Goal: Information Seeking & Learning: Understand process/instructions

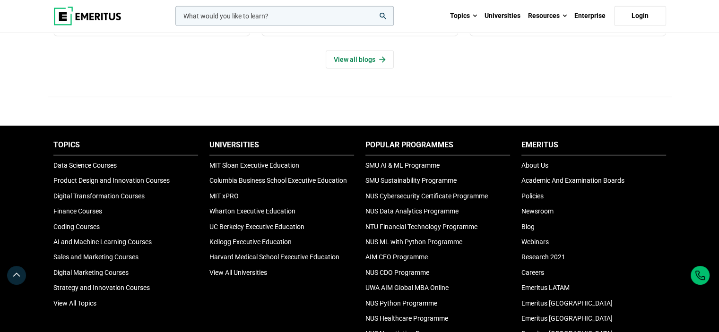
scroll to position [3130, 0]
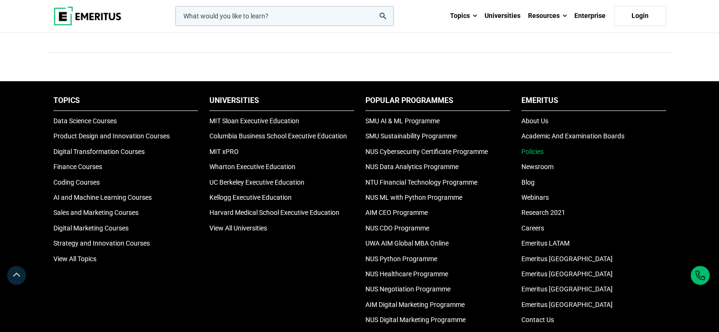
click at [536, 148] on link "Policies" at bounding box center [532, 152] width 22 height 8
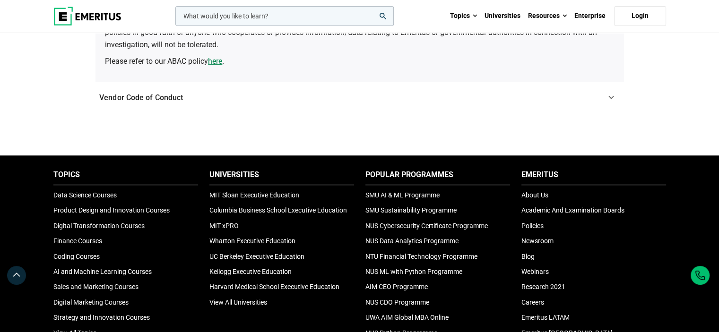
scroll to position [425, 0]
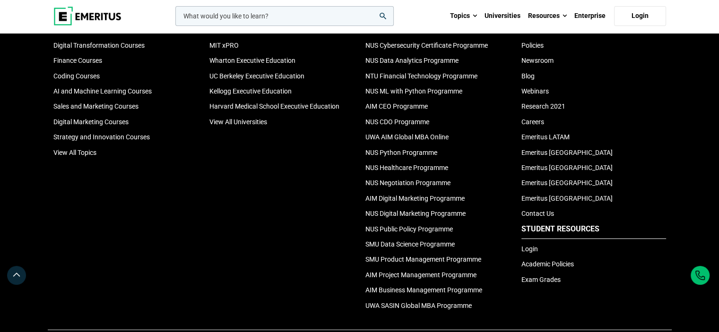
scroll to position [3241, 0]
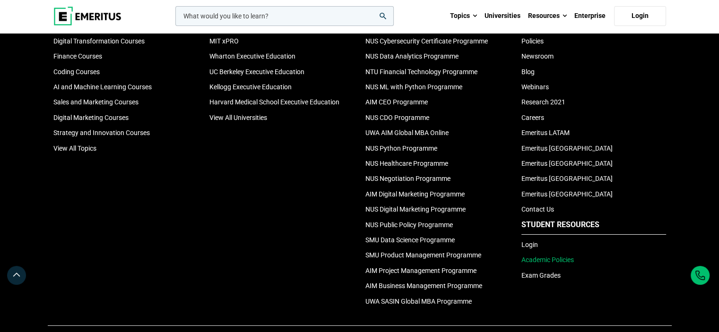
click at [556, 256] on link "Academic Policies" at bounding box center [547, 260] width 52 height 8
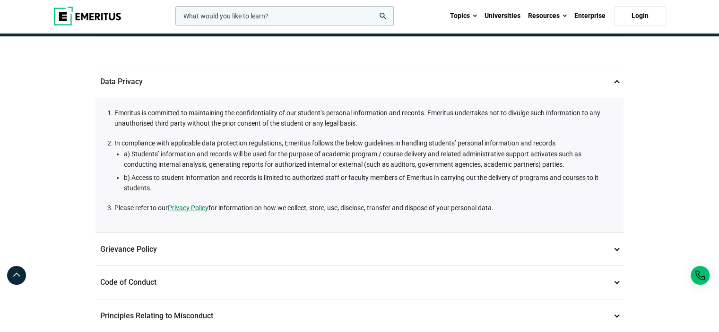
scroll to position [284, 0]
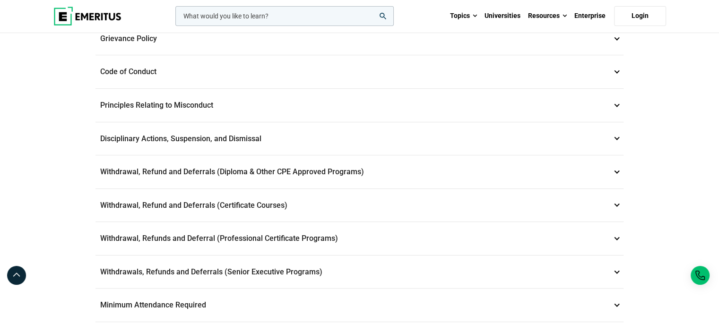
click at [616, 203] on p "Withdrawal, Refund and Deferrals (Certificate Courses) 7" at bounding box center [359, 205] width 528 height 33
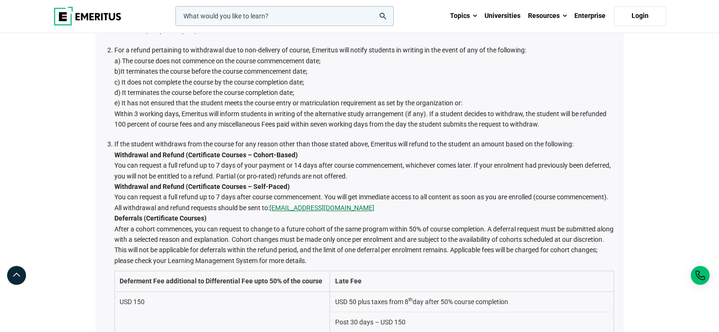
scroll to position [378, 0]
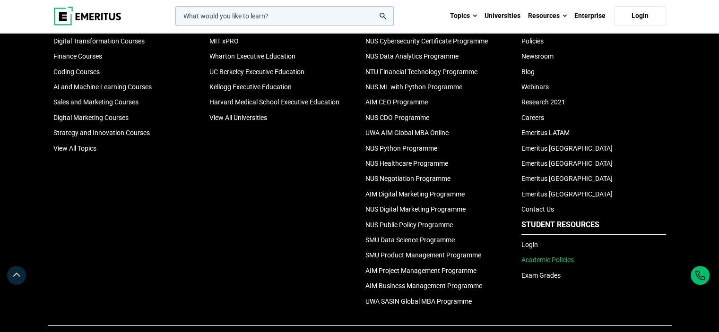
click at [543, 256] on link "Academic Policies" at bounding box center [547, 260] width 52 height 8
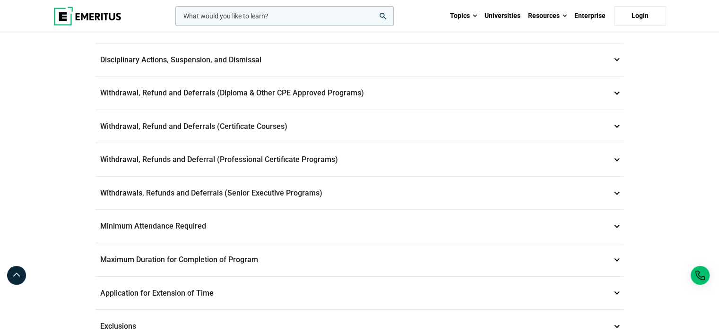
scroll to position [378, 0]
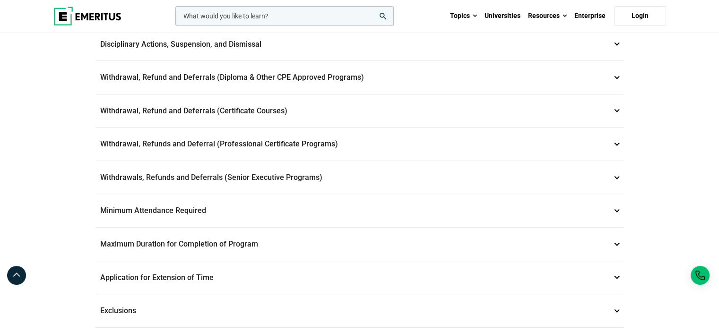
click at [618, 138] on p "Withdrawal, Refunds and Deferral (Professional Certificate Programs) 8" at bounding box center [359, 144] width 528 height 33
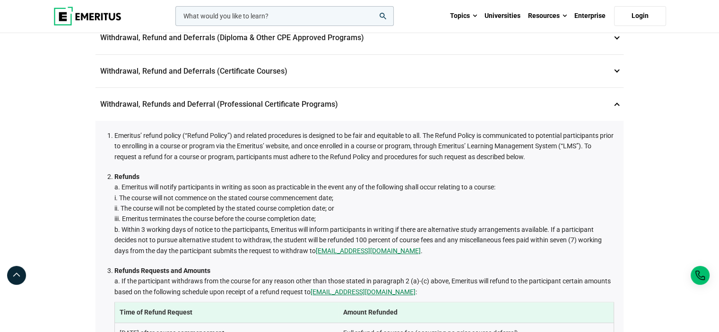
scroll to position [189, 0]
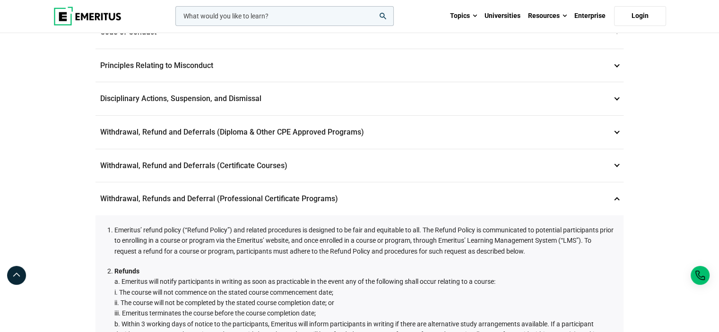
click at [615, 160] on p "Withdrawal, Refund and Deferrals (Certificate Courses) 7" at bounding box center [359, 165] width 528 height 33
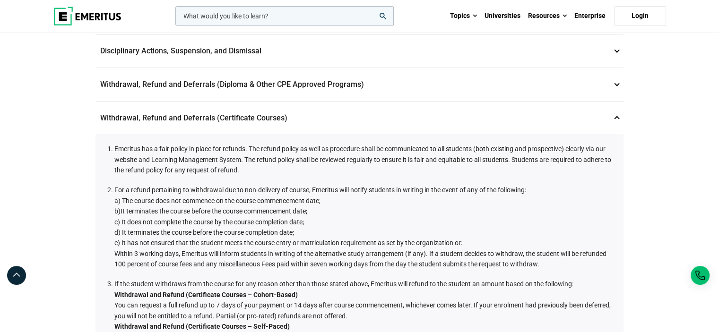
scroll to position [284, 0]
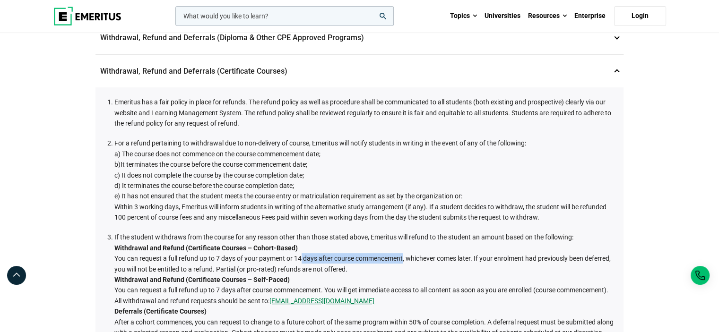
drag, startPoint x: 297, startPoint y: 254, endPoint x: 400, endPoint y: 251, distance: 103.1
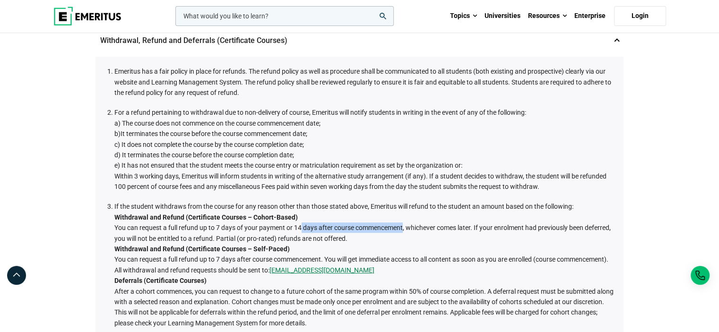
scroll to position [378, 0]
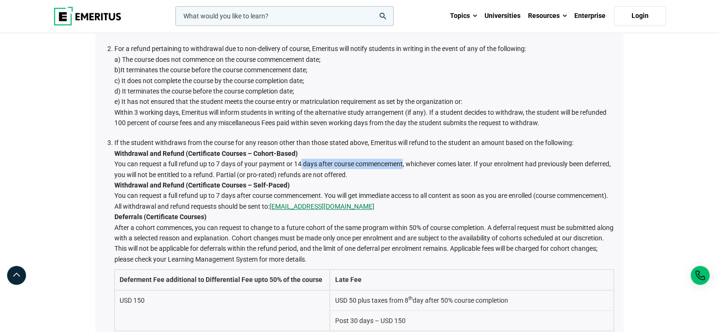
drag, startPoint x: 173, startPoint y: 170, endPoint x: 397, endPoint y: 172, distance: 223.6
click at [398, 171] on li "If the student withdraws from the course for any reason other than those stated…" at bounding box center [364, 257] width 500 height 238
drag, startPoint x: 218, startPoint y: 191, endPoint x: 331, endPoint y: 194, distance: 113.0
click at [331, 194] on li "If the student withdraws from the course for any reason other than those stated…" at bounding box center [364, 257] width 500 height 238
click at [399, 196] on li "If the student withdraws from the course for any reason other than those stated…" at bounding box center [364, 257] width 500 height 238
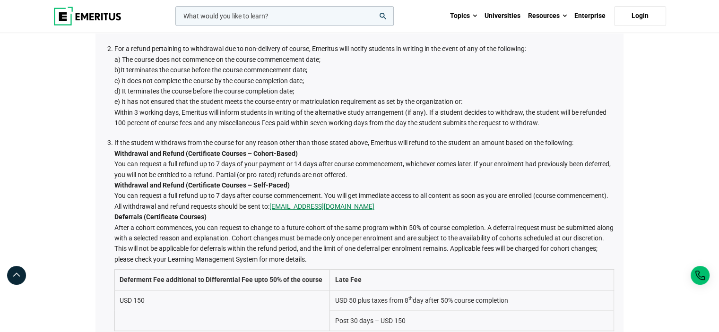
drag, startPoint x: 112, startPoint y: 189, endPoint x: 168, endPoint y: 202, distance: 57.3
click at [168, 202] on ol "Emeritus has a fair policy in place for refunds. The refund policy as well as p…" at bounding box center [362, 224] width 504 height 445
drag, startPoint x: 206, startPoint y: 209, endPoint x: 386, endPoint y: 211, distance: 180.1
click at [386, 211] on li "If the student withdraws from the course for any reason other than those stated…" at bounding box center [364, 257] width 500 height 238
drag, startPoint x: 259, startPoint y: 149, endPoint x: 291, endPoint y: 151, distance: 32.7
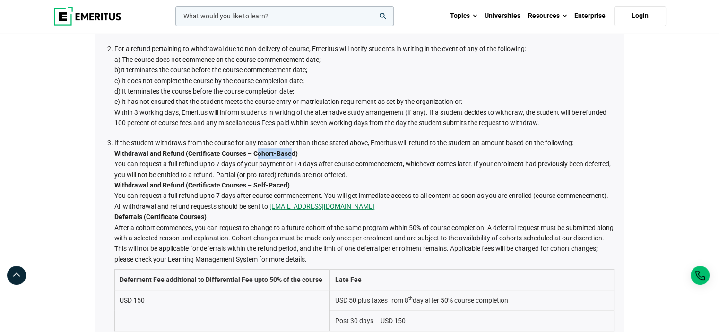
click at [291, 151] on strong "Withdrawal and Refund (Certificate Courses – Cohort-Based)" at bounding box center [205, 154] width 183 height 8
drag, startPoint x: 285, startPoint y: 164, endPoint x: 403, endPoint y: 166, distance: 117.7
click at [403, 166] on li "If the student withdraws from the course for any reason other than those stated…" at bounding box center [364, 257] width 500 height 238
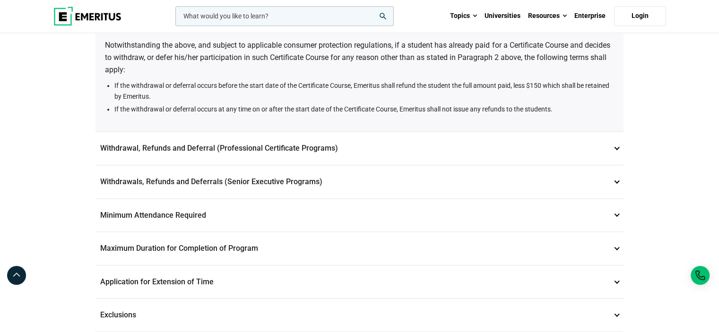
scroll to position [851, 0]
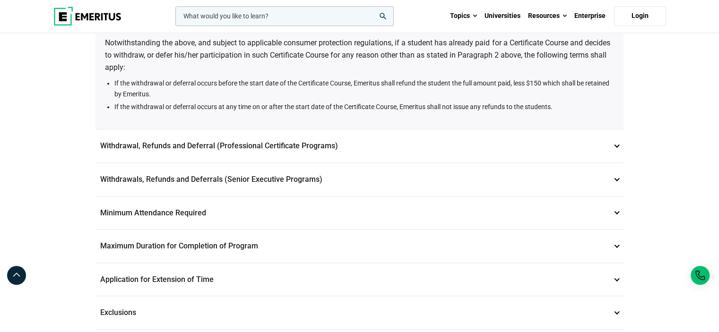
click at [614, 156] on p "Withdrawal, Refunds and Deferral (Professional Certificate Programs) 8" at bounding box center [359, 146] width 528 height 33
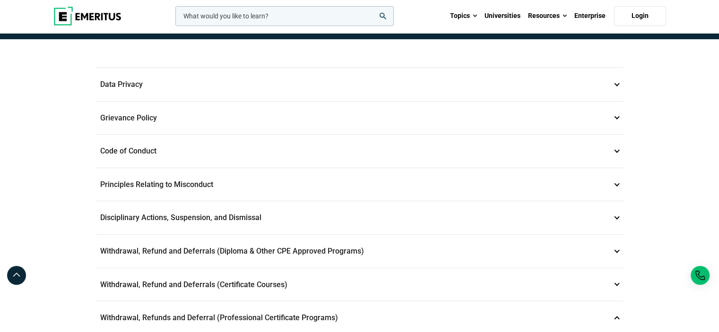
scroll to position [0, 0]
